Goal: Check status: Check status

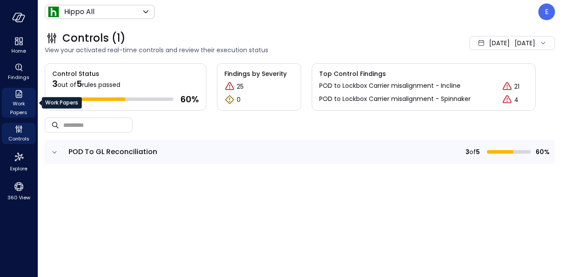
click at [21, 103] on span "Work Papers" at bounding box center [18, 108] width 27 height 18
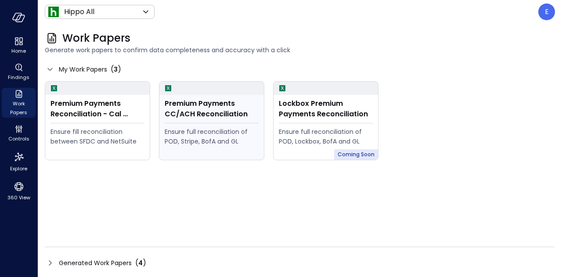
click at [204, 112] on div "Premium Payments CC/ACH Reconciliation" at bounding box center [212, 108] width 94 height 21
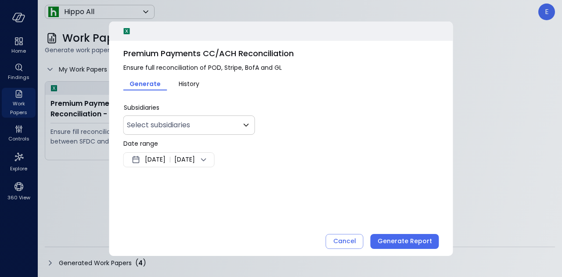
type input "***"
click at [185, 82] on span "History" at bounding box center [189, 84] width 21 height 10
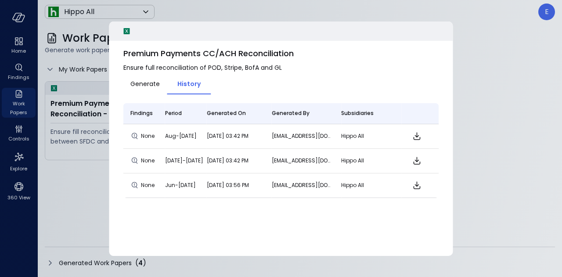
click at [249, 137] on span "Sep 03, 2025 03:42 PM" at bounding box center [228, 135] width 42 height 7
click at [415, 139] on icon "Download" at bounding box center [417, 136] width 11 height 11
click at [549, 52] on div at bounding box center [281, 138] width 562 height 277
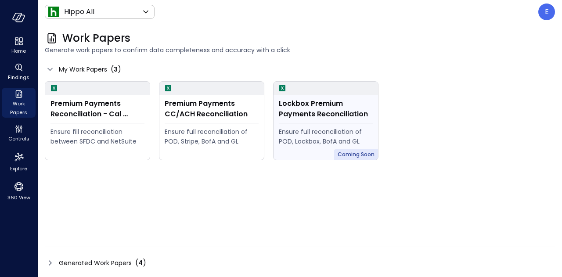
click at [315, 102] on div "Lockbox Premium Payments Reconciliation" at bounding box center [326, 108] width 94 height 21
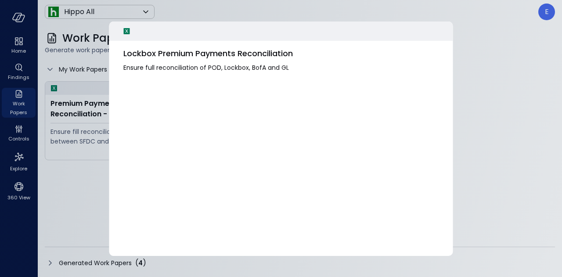
click at [482, 76] on div at bounding box center [281, 138] width 562 height 277
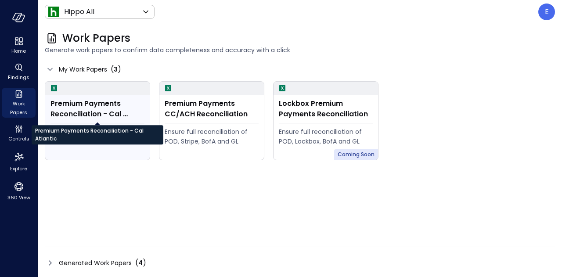
click at [91, 108] on div "Premium Payments Reconciliation - Cal Atlantic" at bounding box center [98, 108] width 94 height 21
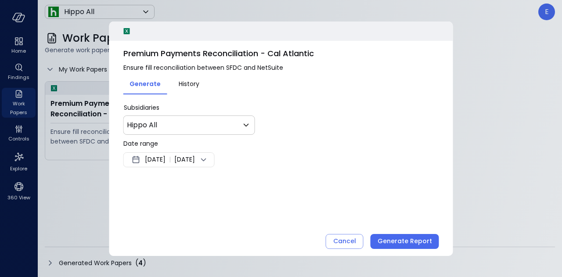
click at [186, 85] on span "History" at bounding box center [189, 84] width 21 height 10
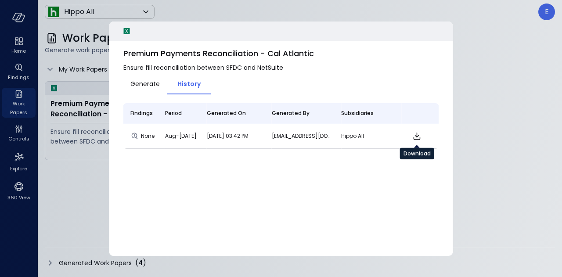
click at [412, 136] on icon "Download" at bounding box center [417, 136] width 11 height 11
click at [414, 136] on icon "Download" at bounding box center [417, 136] width 11 height 11
click at [416, 137] on icon "Download" at bounding box center [417, 136] width 11 height 11
